Goal: Task Accomplishment & Management: Manage account settings

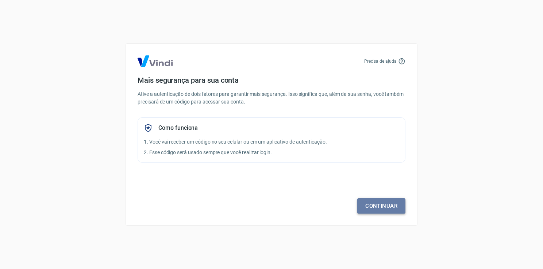
click at [385, 201] on link "Continuar" at bounding box center [381, 205] width 48 height 15
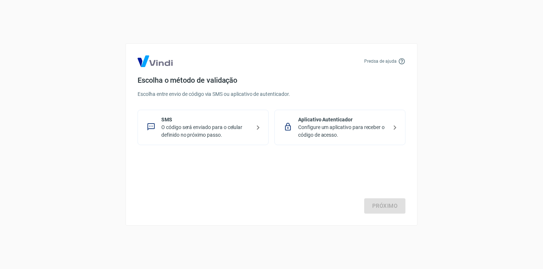
click at [254, 120] on div "SMS O código será enviado para o celular definido no próximo passo." at bounding box center [203, 127] width 131 height 35
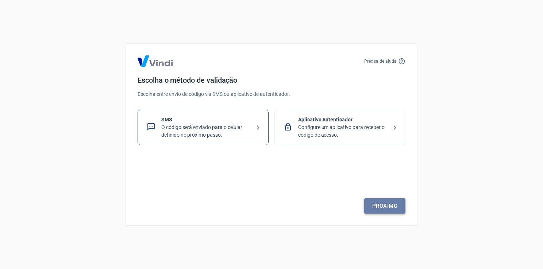
click at [377, 211] on link "Próximo" at bounding box center [384, 205] width 41 height 15
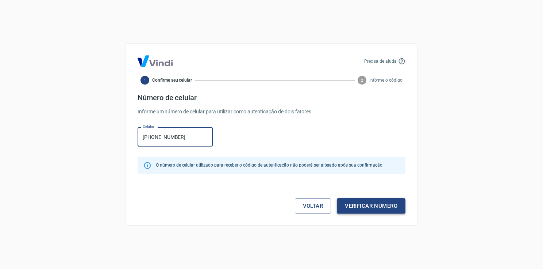
type input "[PHONE_NUMBER]"
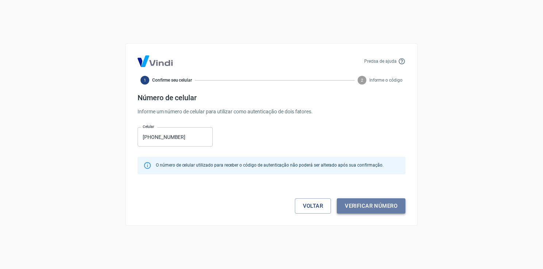
click at [347, 203] on button "Verificar número" at bounding box center [371, 205] width 69 height 15
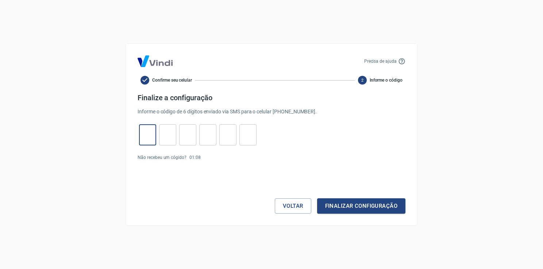
click at [143, 133] on input "tel" at bounding box center [147, 135] width 17 height 16
type input "8"
type input "2"
type input "9"
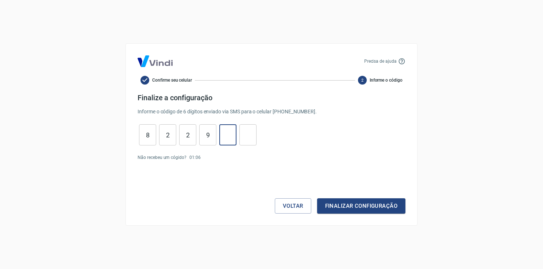
type input "9"
type input "5"
click at [335, 204] on button "Finalizar configuração" at bounding box center [361, 205] width 88 height 15
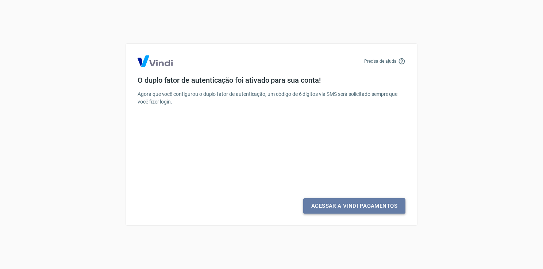
click at [335, 204] on link "Acessar a Vindi Pagamentos" at bounding box center [354, 205] width 102 height 15
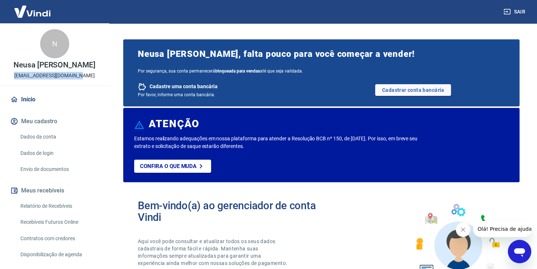
drag, startPoint x: 22, startPoint y: 76, endPoint x: 80, endPoint y: 74, distance: 58.4
click at [80, 74] on div "N Neusa [PERSON_NAME] [EMAIL_ADDRESS][DOMAIN_NAME]" at bounding box center [54, 54] width 109 height 62
copy p "[EMAIL_ADDRESS][DOMAIN_NAME]"
